Goal: Information Seeking & Learning: Learn about a topic

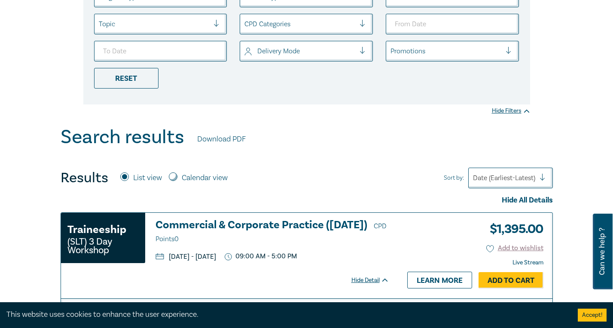
scroll to position [43, 0]
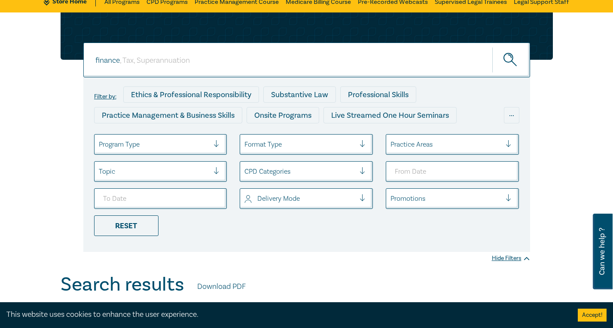
drag, startPoint x: 162, startPoint y: 61, endPoint x: 27, endPoint y: 68, distance: 134.7
click at [31, 68] on div "finance finance finance Filter by: Ethics & Professional Responsibility Substan…" at bounding box center [306, 142] width 613 height 261
type input "lending"
click at [492, 47] on button "submit" at bounding box center [511, 60] width 38 height 26
click at [502, 63] on button "submit" at bounding box center [511, 60] width 38 height 26
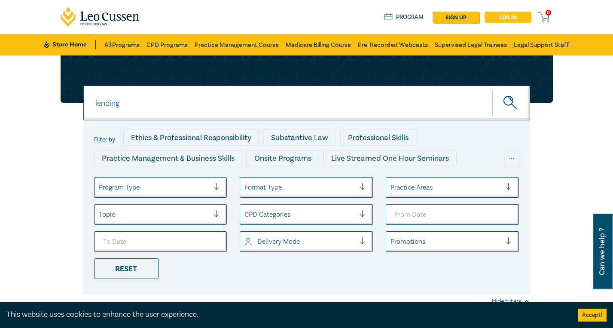
click at [508, 21] on link "Log in" at bounding box center [508, 17] width 47 height 11
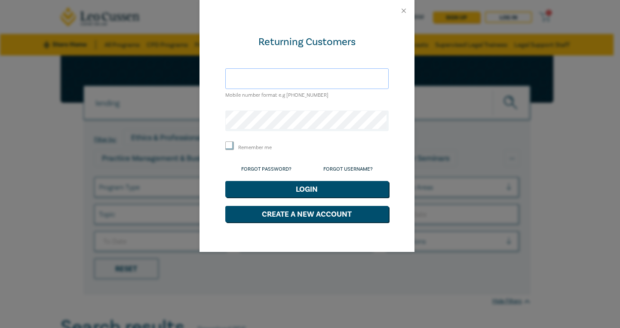
click at [270, 75] on input "text" at bounding box center [306, 78] width 163 height 21
